Goal: Check status

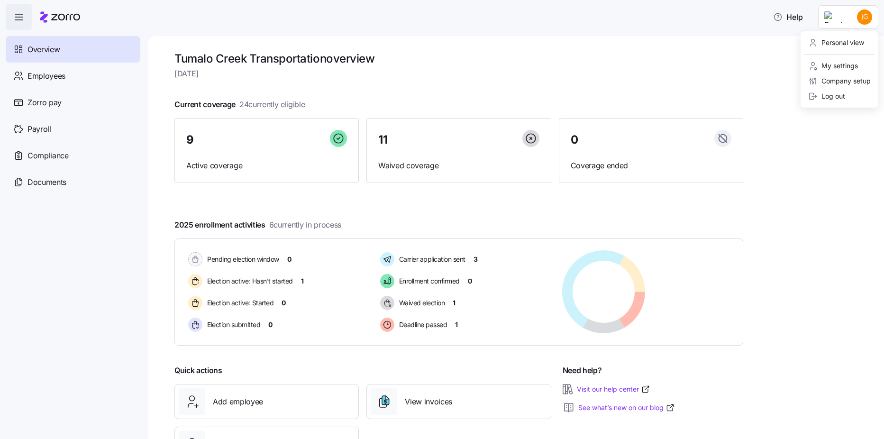
click at [859, 9] on html "Help Overview Employees Zorro pay Payroll Compliance Documents Tumalo Creek Tra…" at bounding box center [442, 216] width 884 height 433
click at [854, 50] on div "Personal view" at bounding box center [839, 42] width 70 height 15
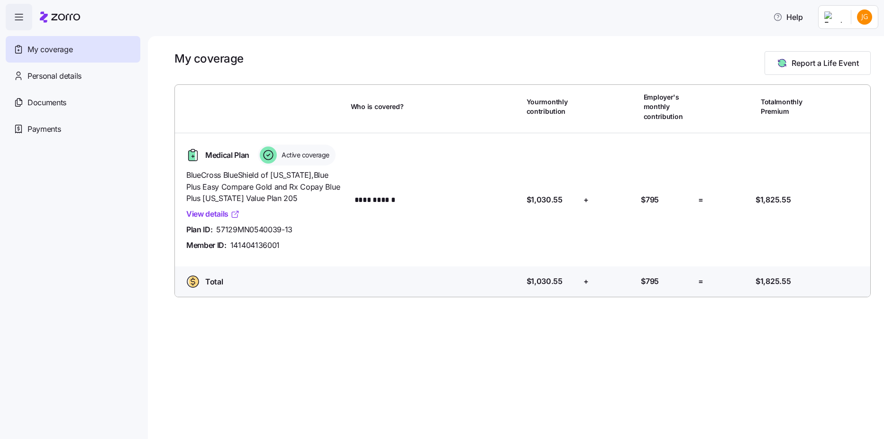
click at [215, 211] on link "View details" at bounding box center [213, 214] width 54 height 12
click at [273, 226] on span "57129MN0540039-13" at bounding box center [254, 230] width 76 height 12
copy span "57129MN0540039-13"
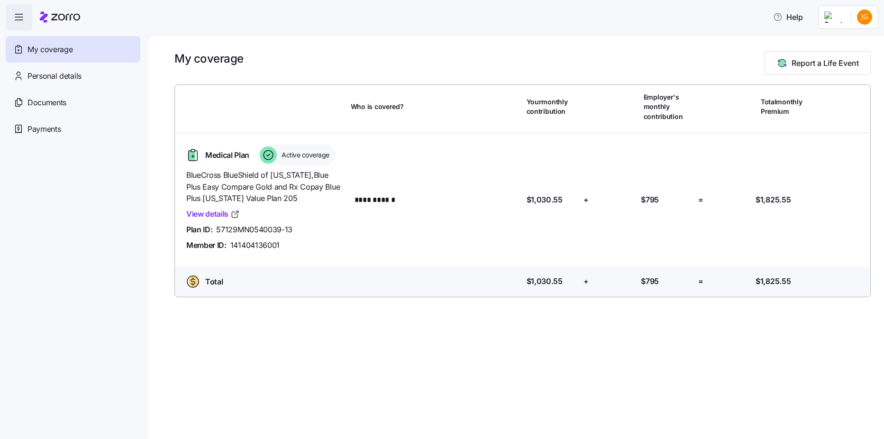
drag, startPoint x: 22, startPoint y: 208, endPoint x: 244, endPoint y: 245, distance: 225.2
click at [244, 245] on span "141404136001" at bounding box center [254, 245] width 49 height 12
copy div "141404136001 Who is covered?"
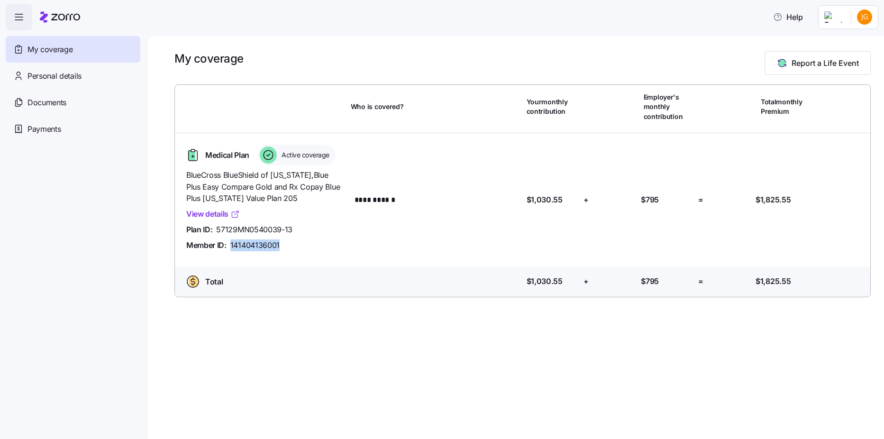
click at [195, 215] on link "View details" at bounding box center [213, 214] width 54 height 12
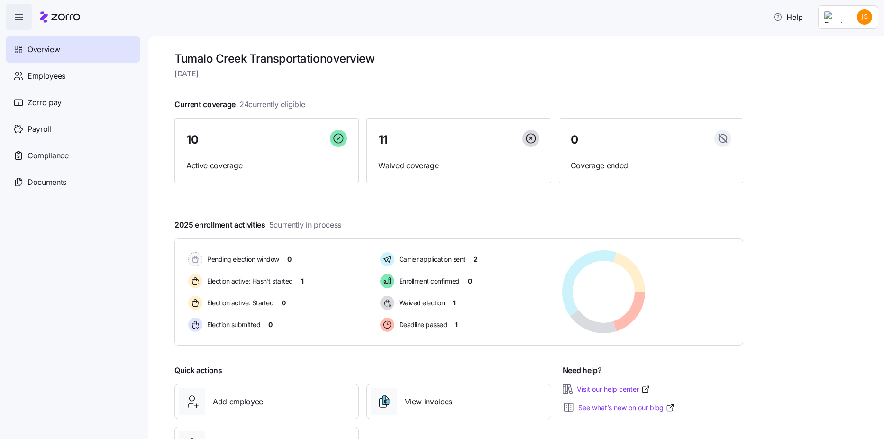
drag, startPoint x: 709, startPoint y: 8, endPoint x: 722, endPoint y: -3, distance: 16.5
click at [722, 0] on html "Help Overview Employees Zorro pay Payroll Compliance Documents Tumalo Creek Tra…" at bounding box center [442, 216] width 884 height 433
click at [871, 19] on html "Help Overview Employees Zorro pay Payroll Compliance Documents Tumalo Creek Tra…" at bounding box center [442, 216] width 884 height 433
click at [848, 45] on div "Personal view" at bounding box center [836, 42] width 56 height 10
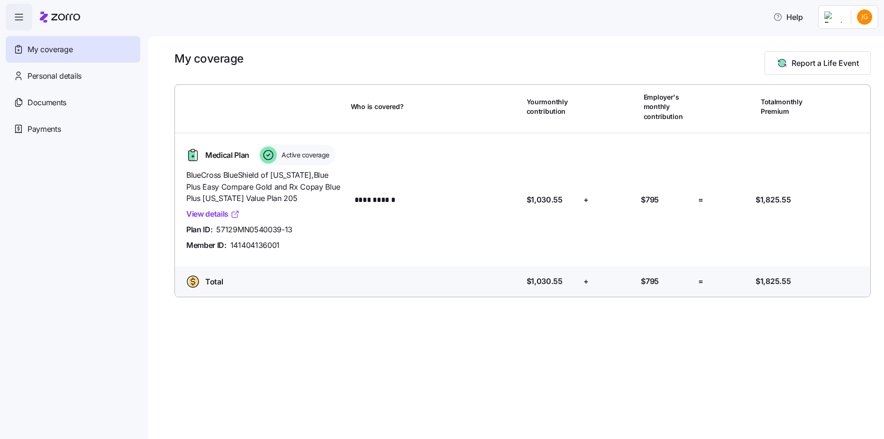
click at [216, 213] on link "View details" at bounding box center [213, 214] width 54 height 12
